Goal: Task Accomplishment & Management: Manage account settings

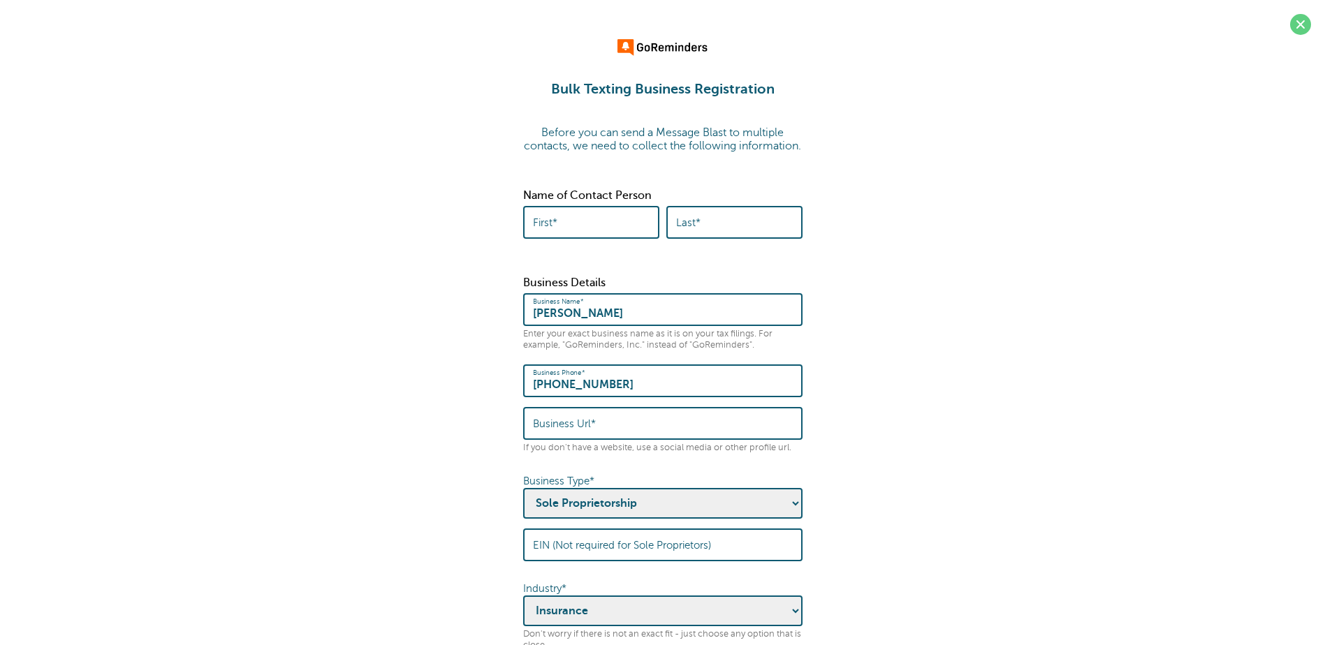
select select "Sole Proprietorship"
select select "INSURANCE"
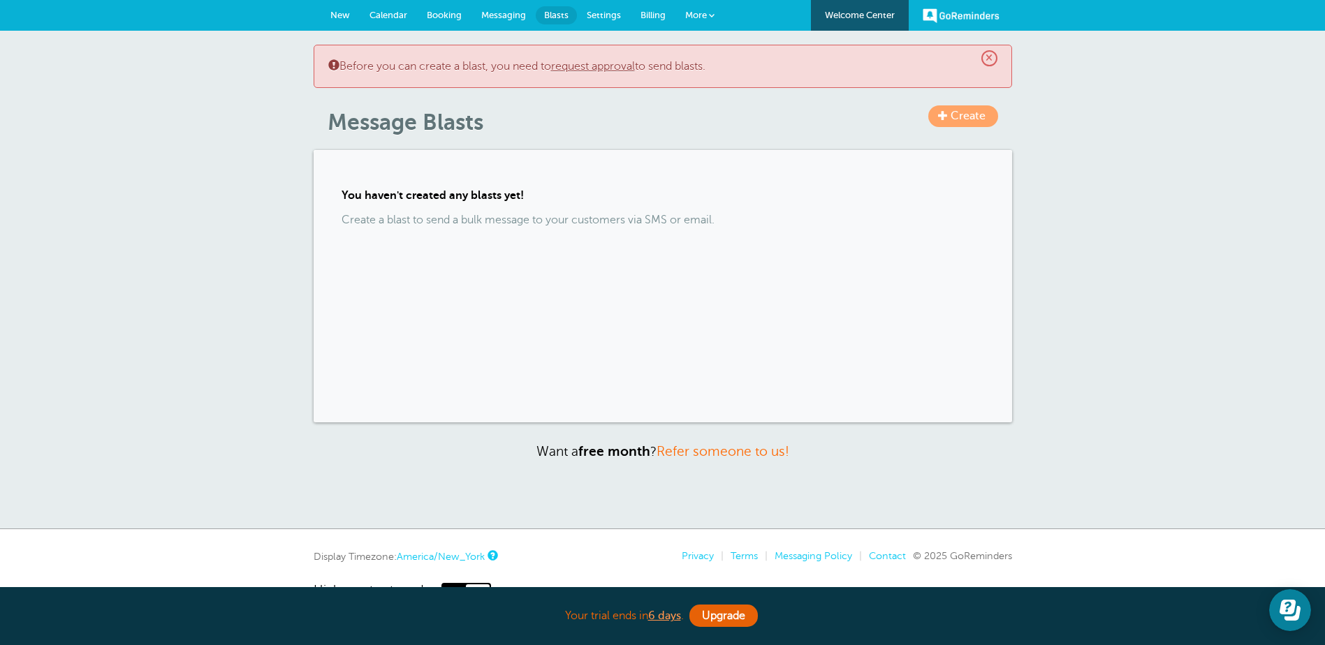
click at [439, 16] on span "Booking" at bounding box center [444, 15] width 35 height 10
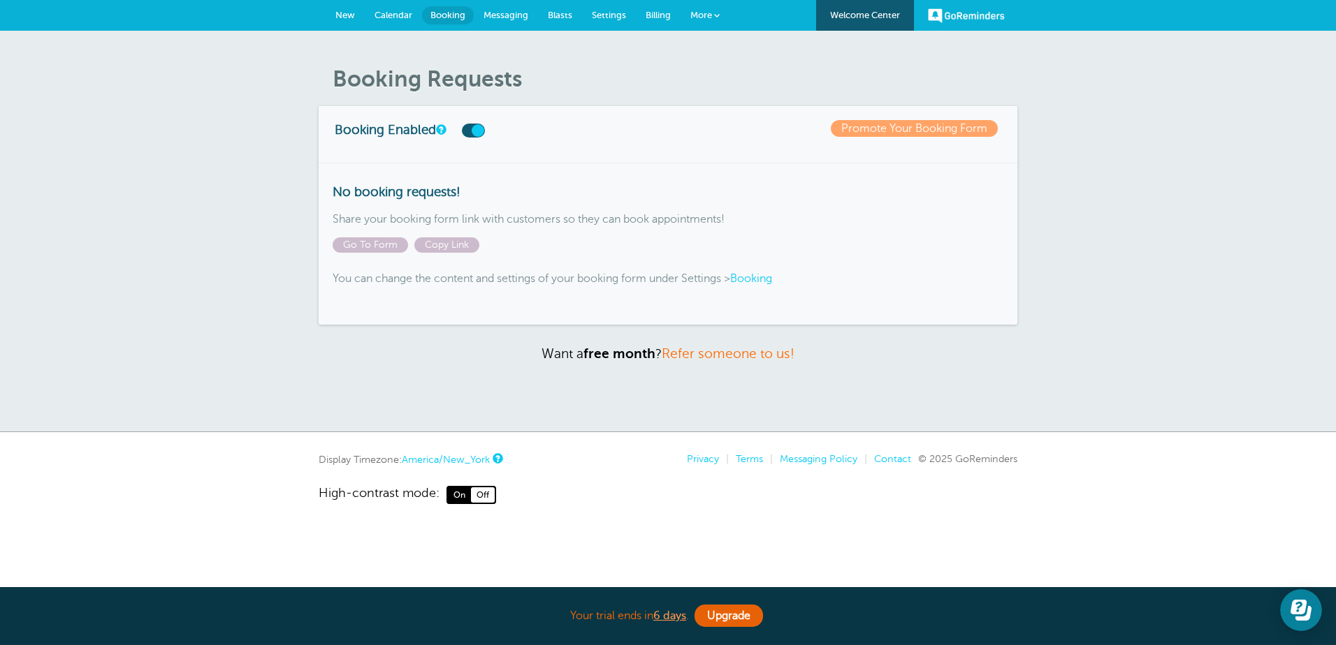
click at [388, 17] on span "Calendar" at bounding box center [393, 15] width 38 height 10
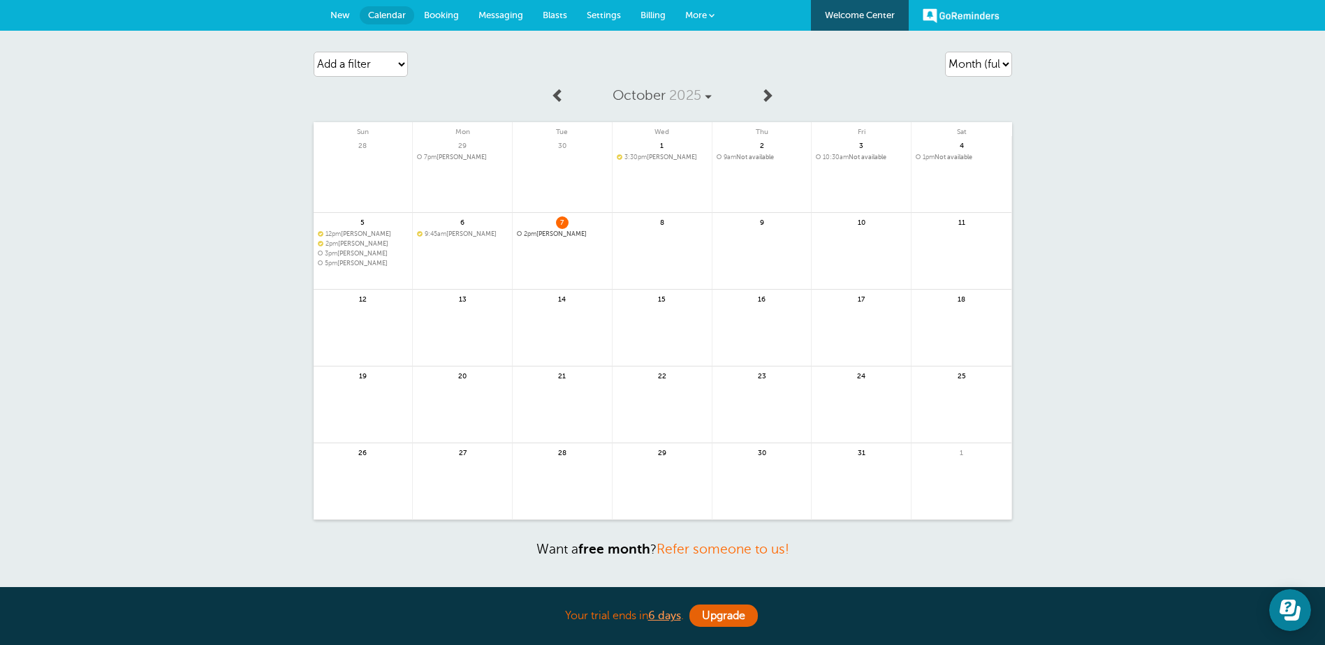
click at [552, 235] on span "2pm Angela Blazer" at bounding box center [562, 235] width 91 height 8
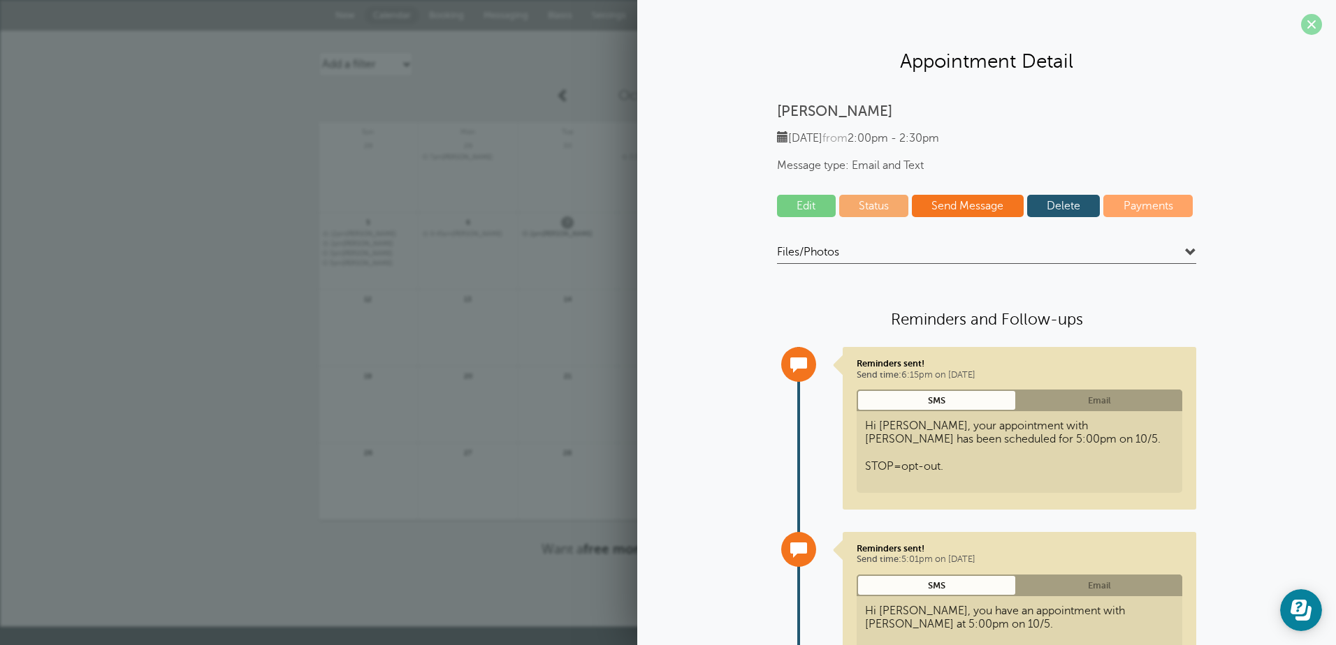
click at [1302, 21] on span at bounding box center [1311, 24] width 21 height 21
